Goal: Task Accomplishment & Management: Complete application form

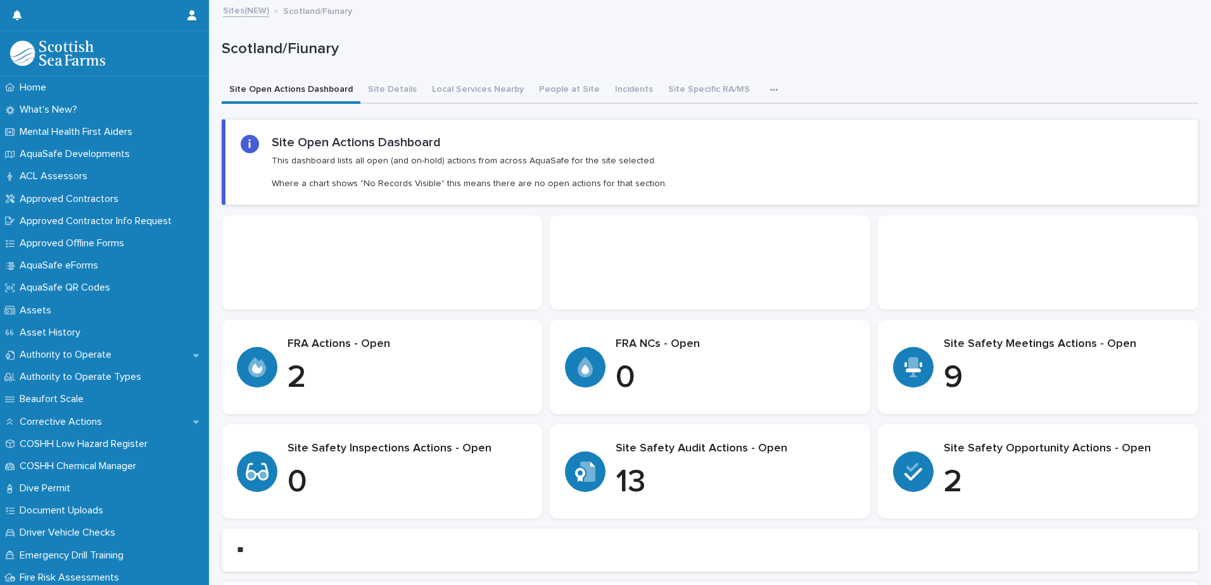
scroll to position [907, 0]
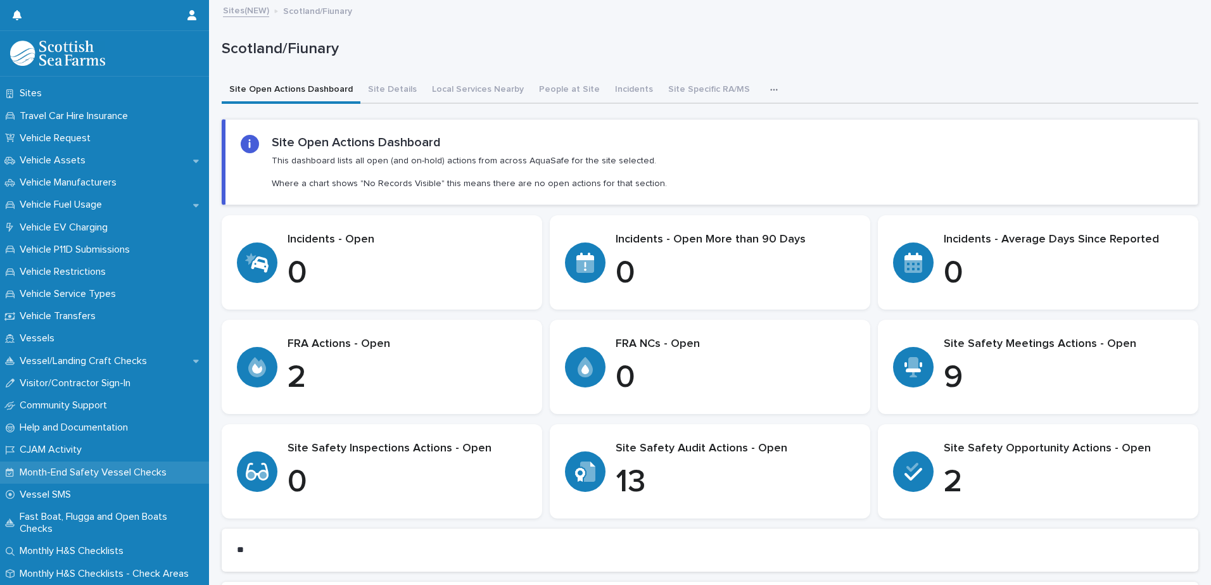
click at [125, 469] on p "Month-End Safety Vessel Checks" at bounding box center [96, 473] width 162 height 12
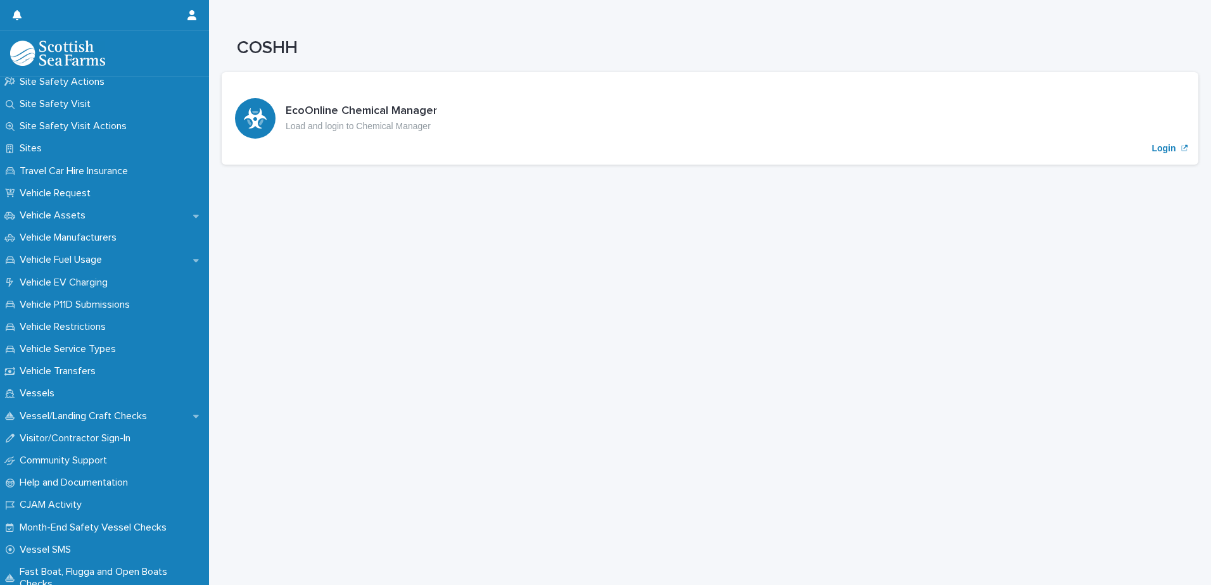
scroll to position [907, 0]
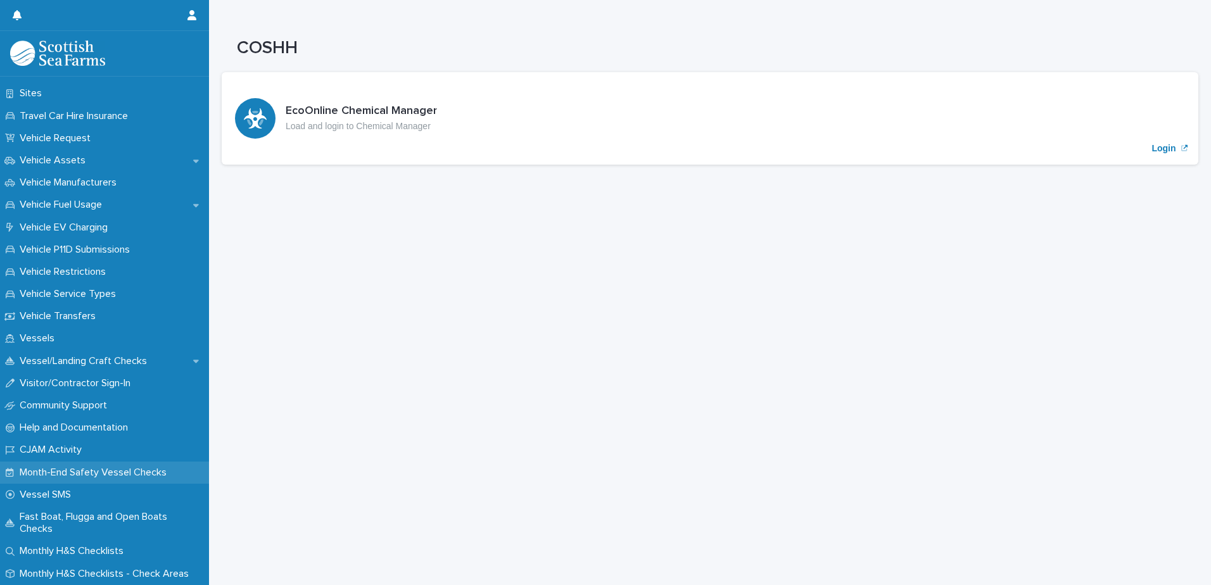
click at [101, 470] on p "Month-End Safety Vessel Checks" at bounding box center [96, 473] width 162 height 12
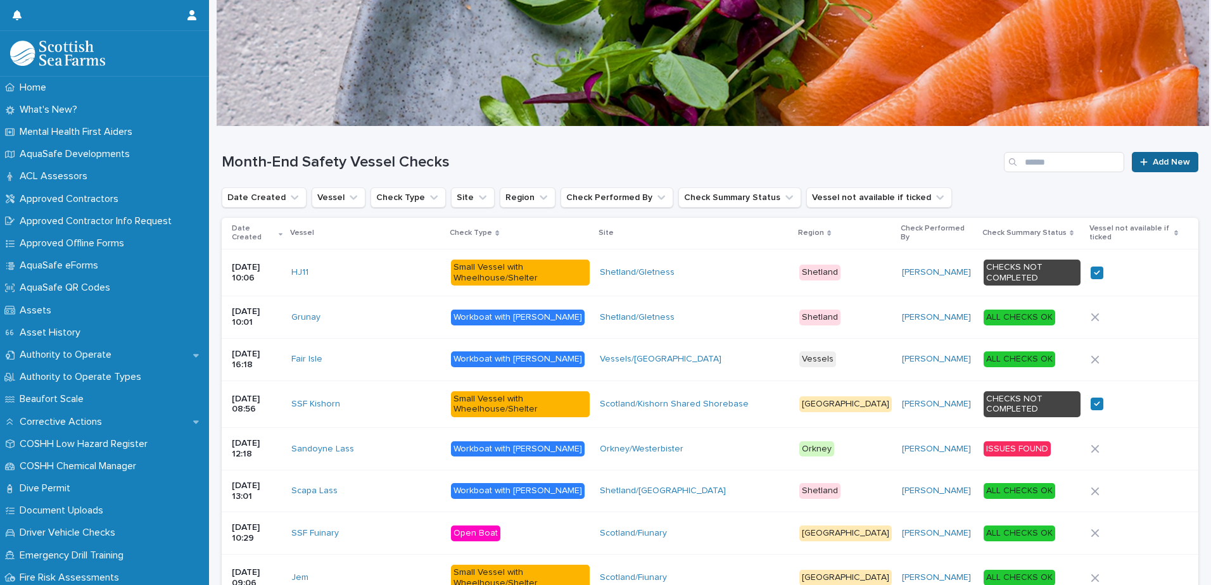
click at [1152, 166] on span "Add New" at bounding box center [1170, 162] width 37 height 9
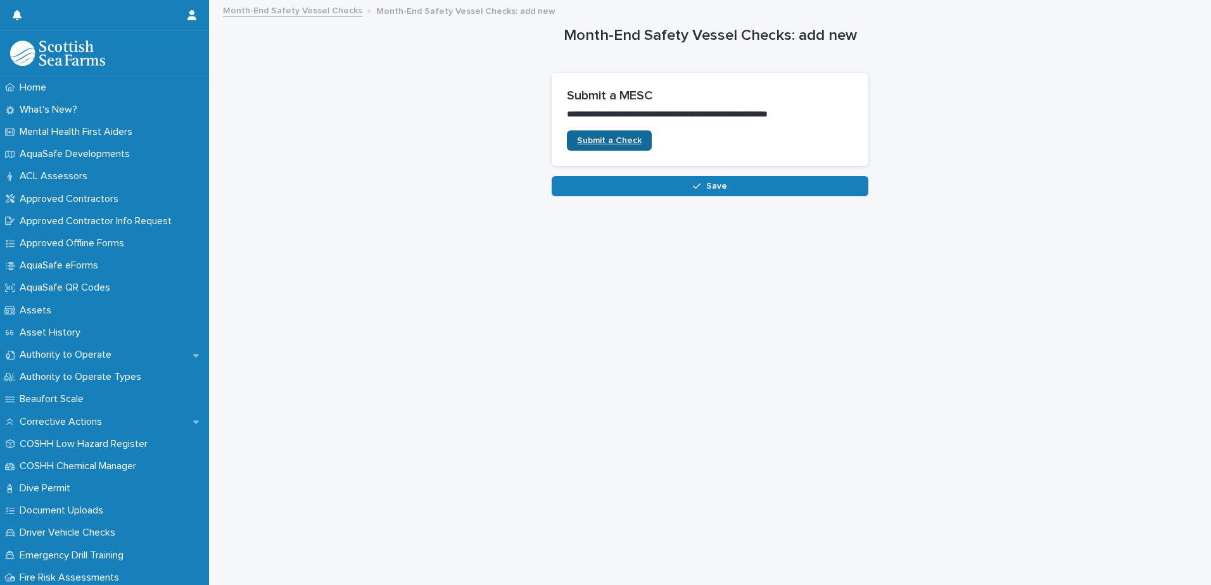
click at [612, 134] on link "Submit a Check" at bounding box center [609, 140] width 85 height 20
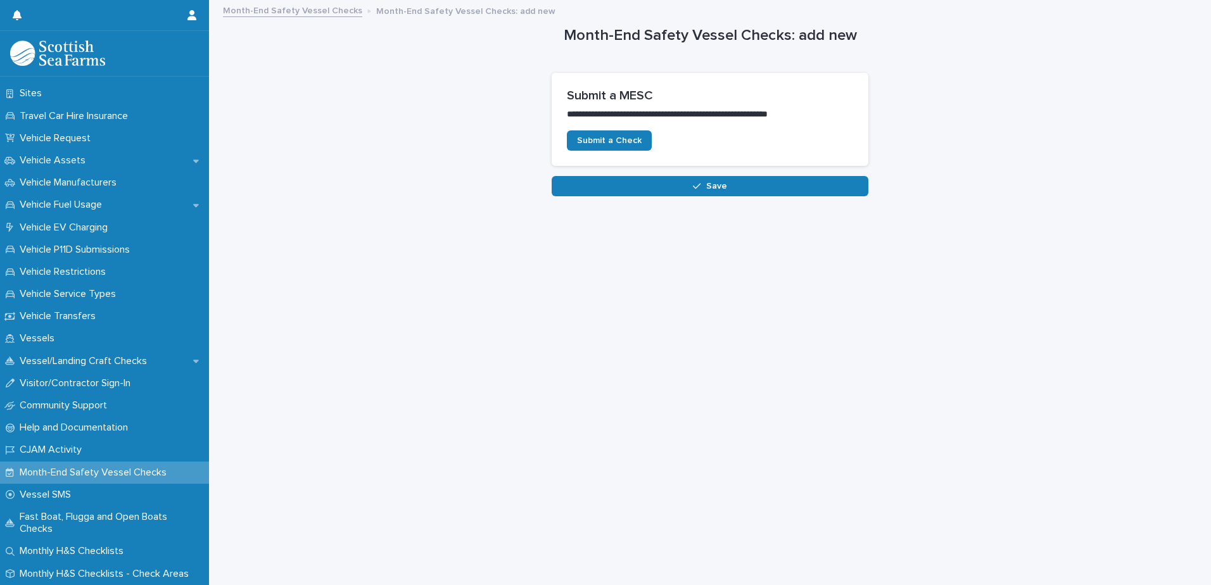
click at [109, 470] on p "Month-End Safety Vessel Checks" at bounding box center [96, 473] width 162 height 12
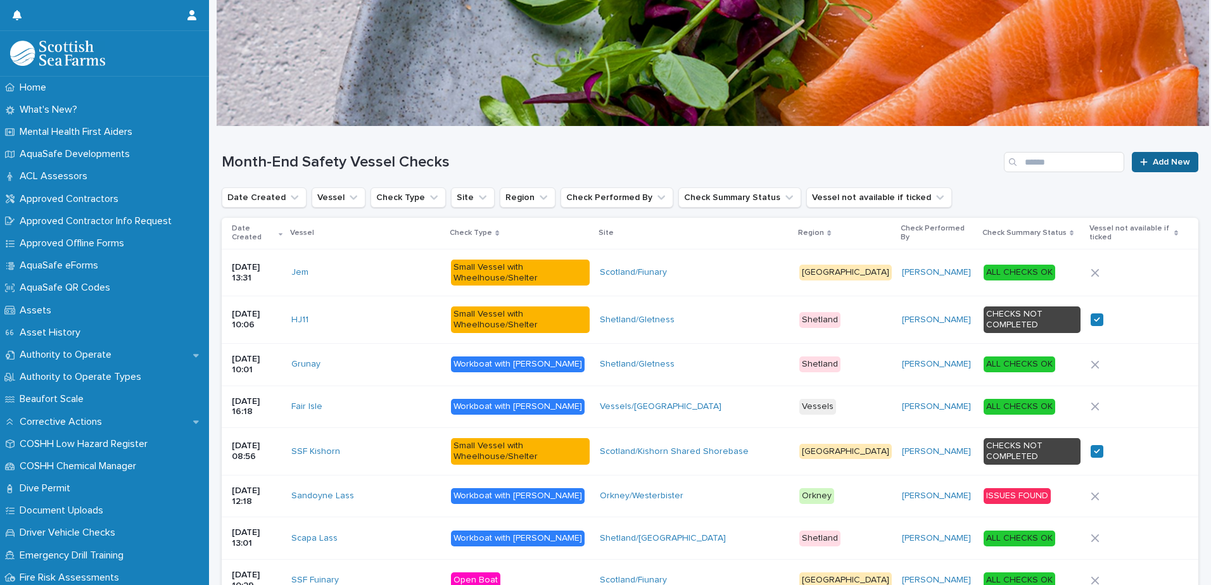
click at [1168, 161] on span "Add New" at bounding box center [1170, 162] width 37 height 9
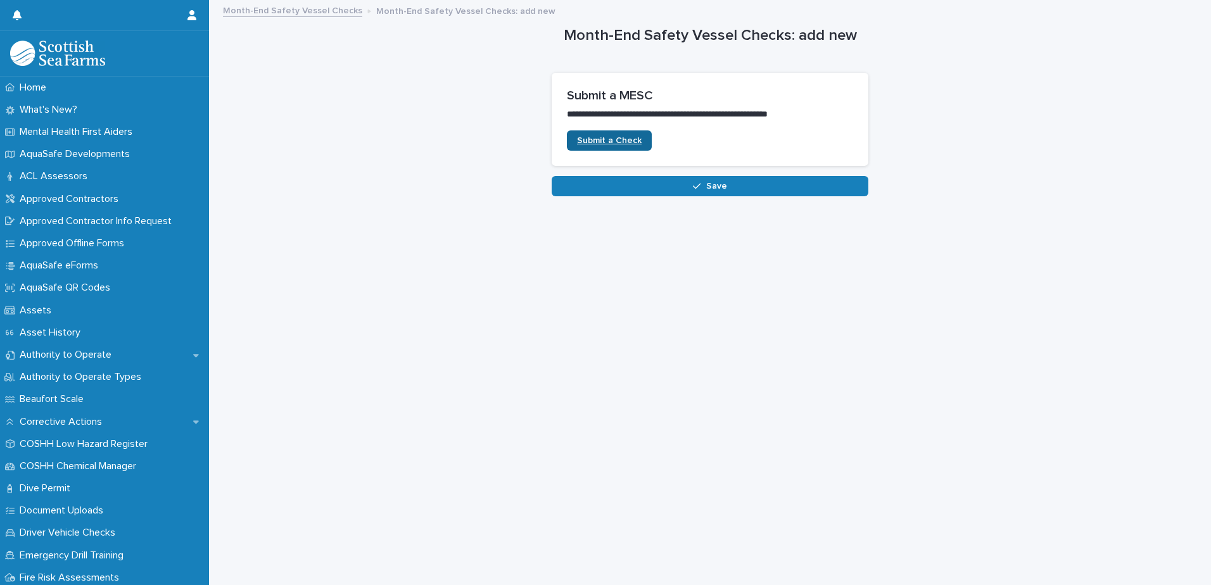
click at [612, 144] on span "Submit a Check" at bounding box center [609, 140] width 65 height 9
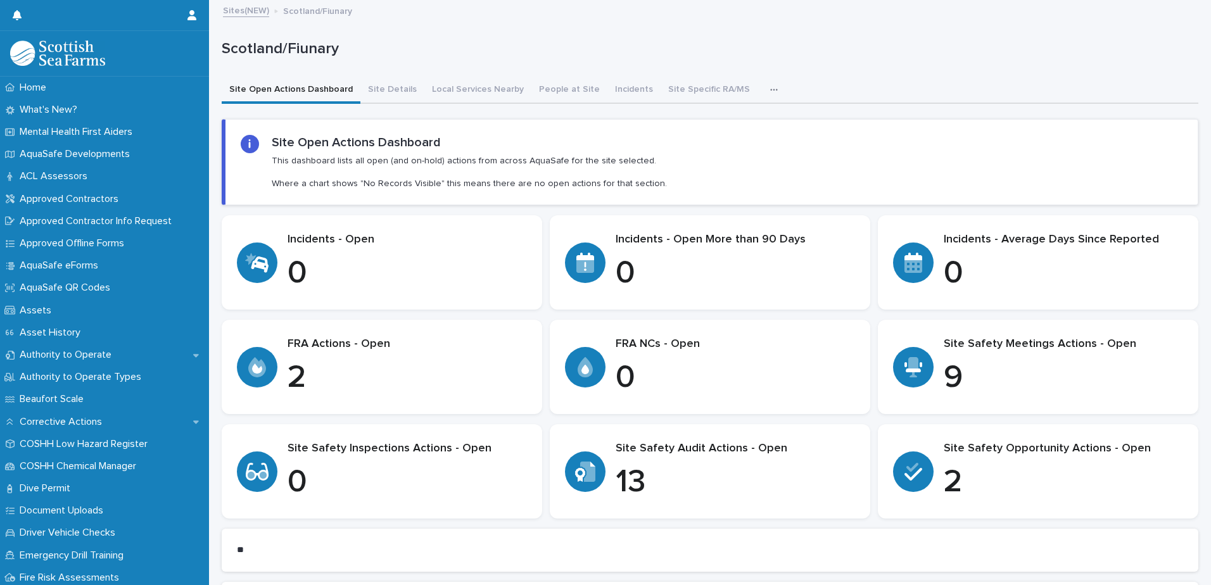
scroll to position [907, 0]
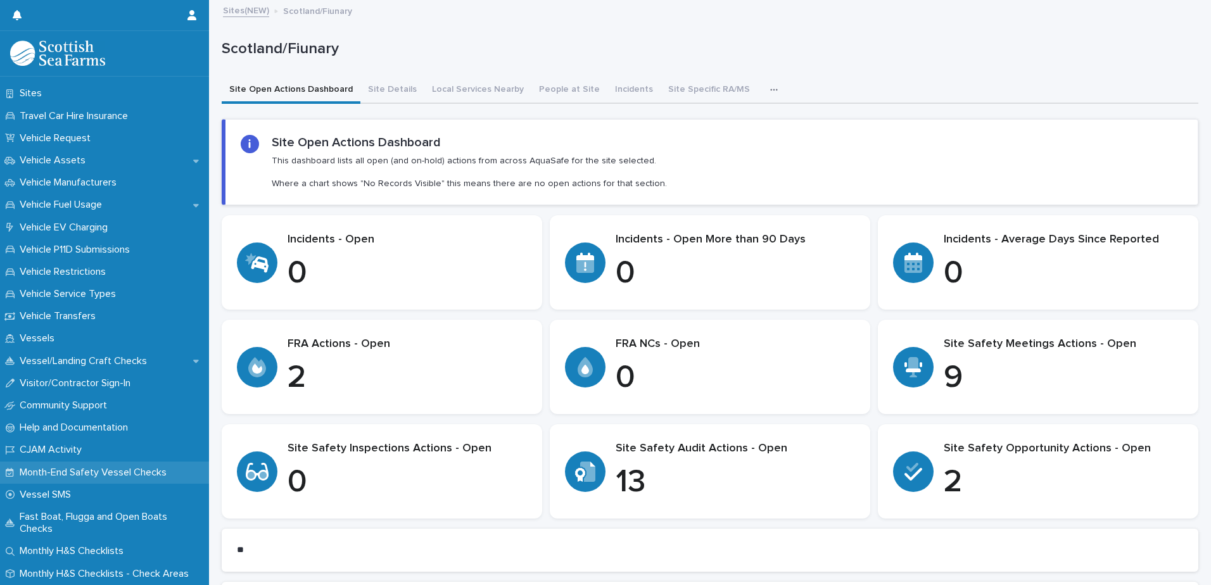
click at [135, 467] on p "Month-End Safety Vessel Checks" at bounding box center [96, 473] width 162 height 12
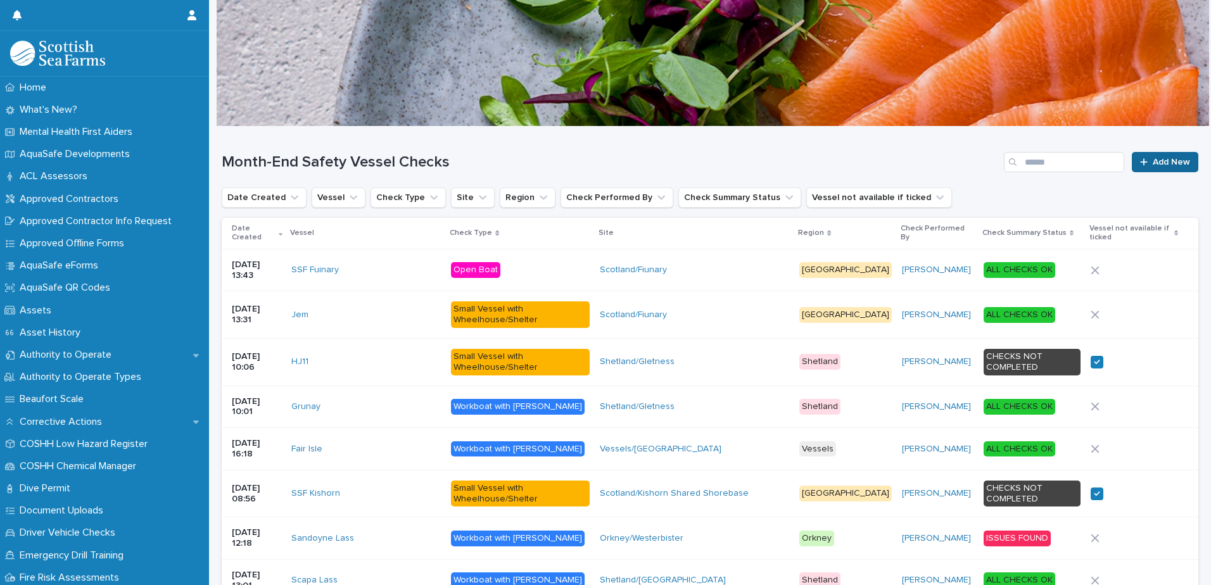
click at [1152, 163] on span "Add New" at bounding box center [1170, 162] width 37 height 9
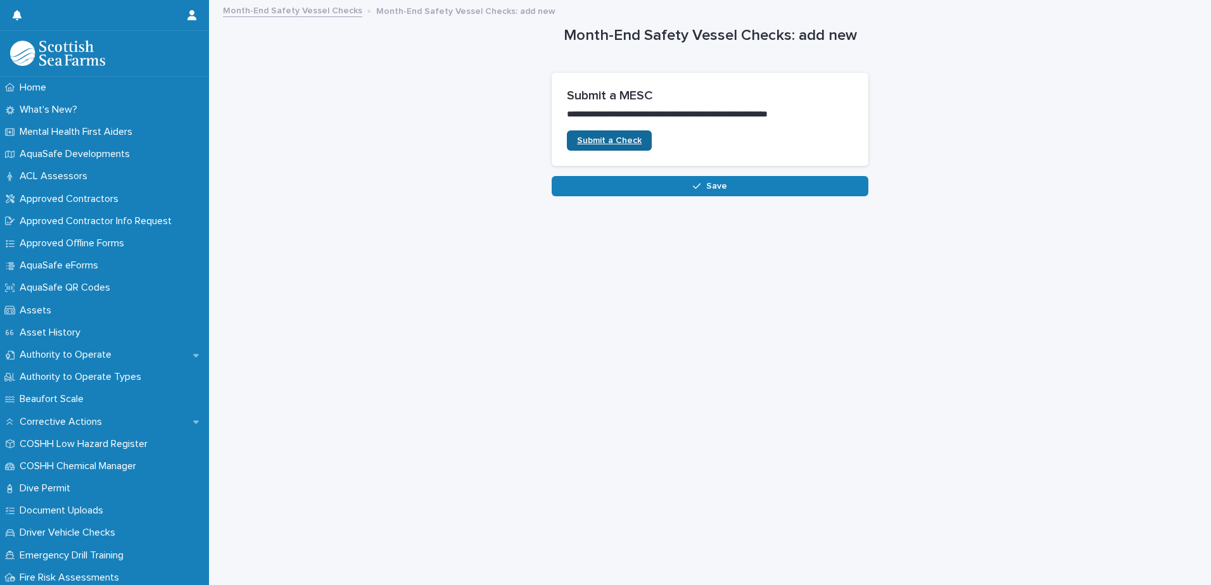
click at [594, 139] on span "Submit a Check" at bounding box center [609, 140] width 65 height 9
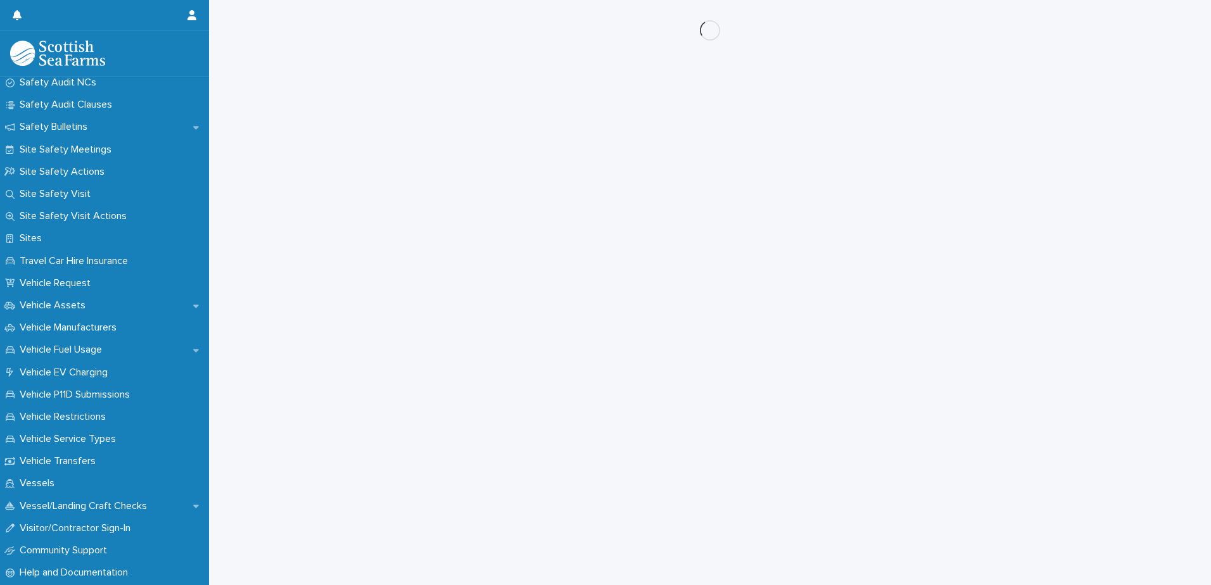
scroll to position [895, 0]
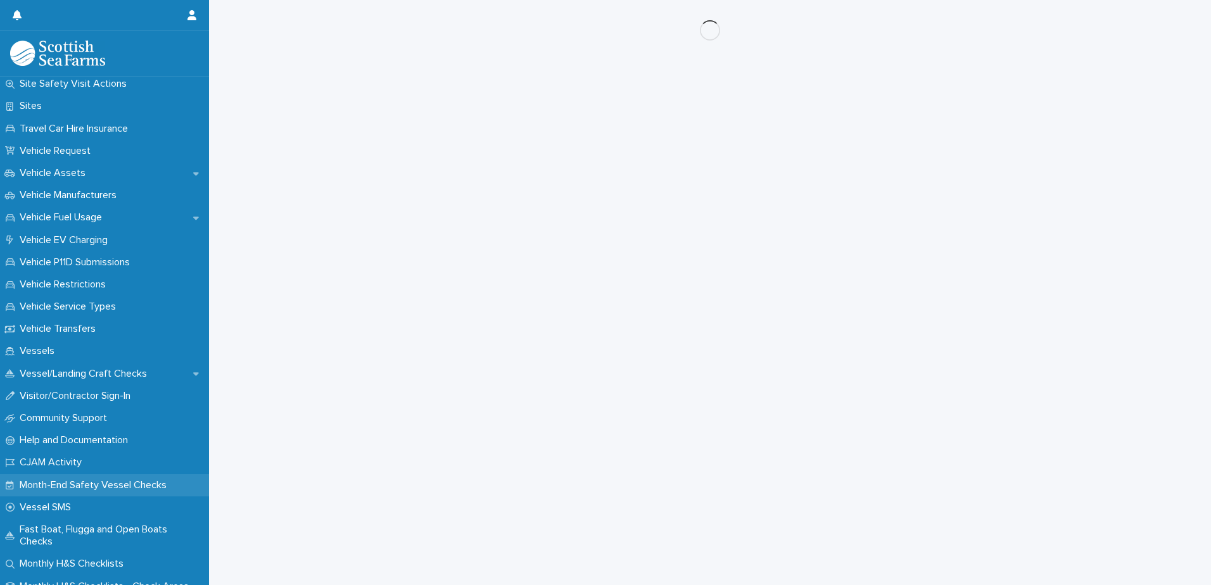
click at [92, 482] on p "Month-End Safety Vessel Checks" at bounding box center [96, 485] width 162 height 12
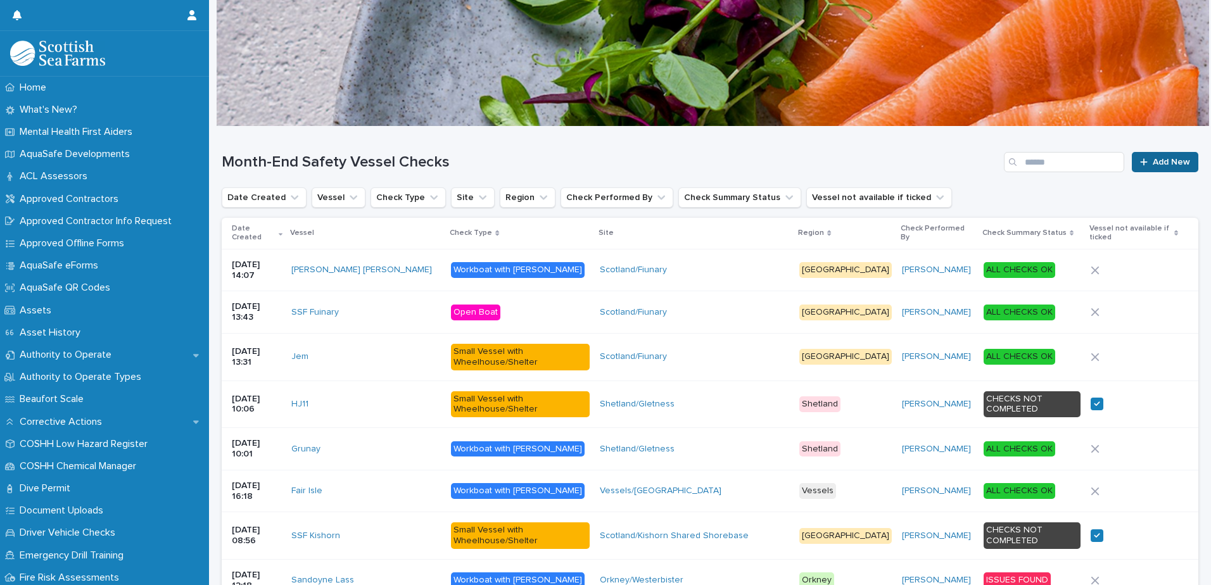
click at [1166, 165] on span "Add New" at bounding box center [1170, 162] width 37 height 9
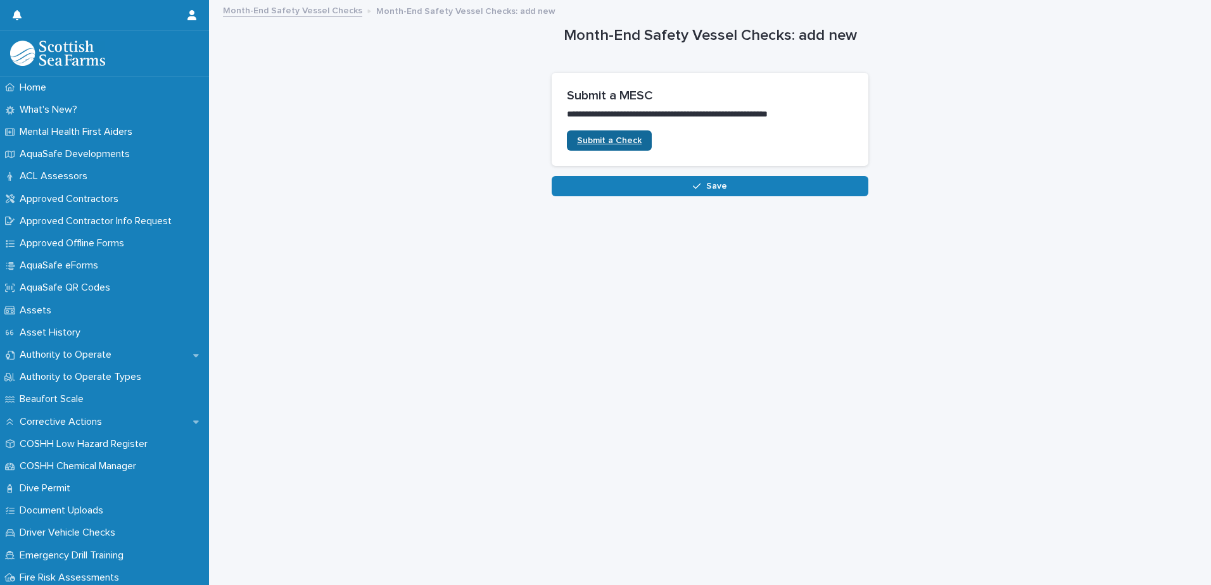
click at [617, 144] on span "Submit a Check" at bounding box center [609, 140] width 65 height 9
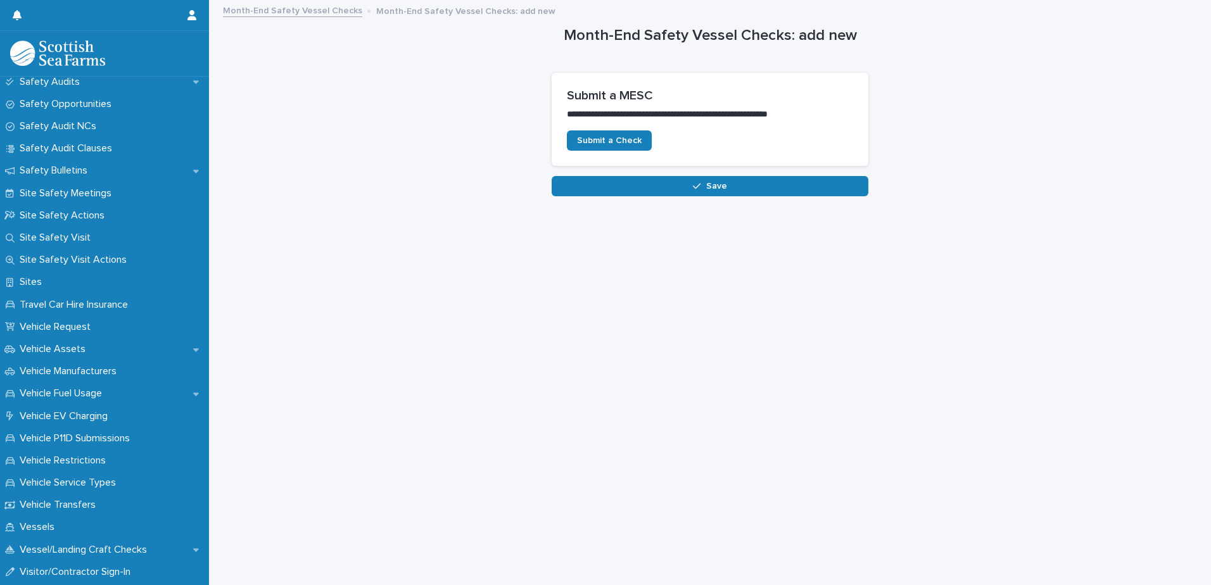
scroll to position [907, 0]
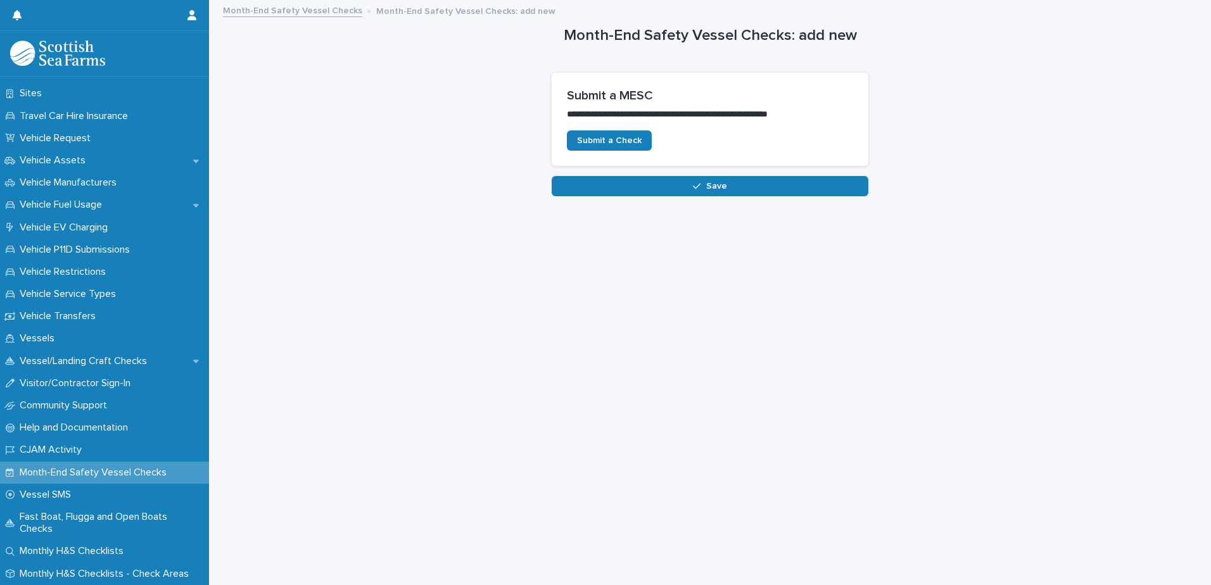
click at [96, 467] on p "Month-End Safety Vessel Checks" at bounding box center [96, 473] width 162 height 12
